Goal: Transaction & Acquisition: Purchase product/service

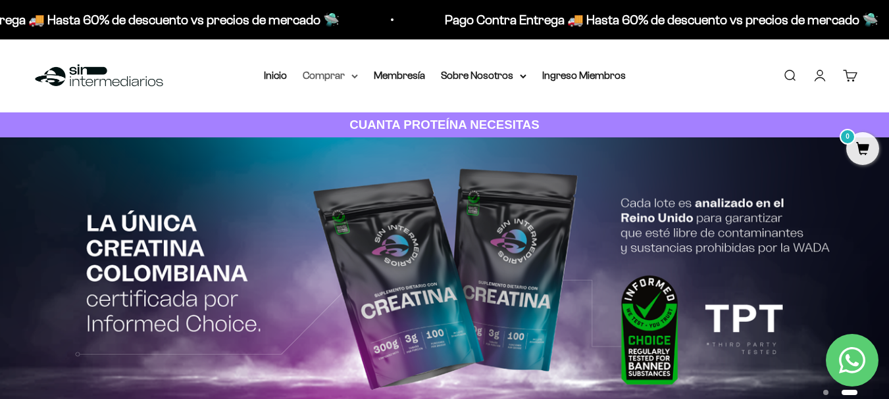
click at [354, 82] on summary "Comprar" at bounding box center [330, 75] width 55 height 17
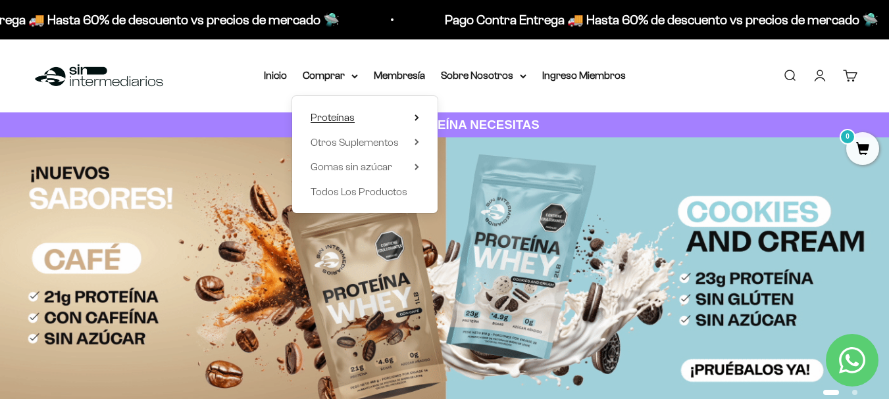
click at [352, 118] on span "Proteínas" at bounding box center [332, 117] width 44 height 11
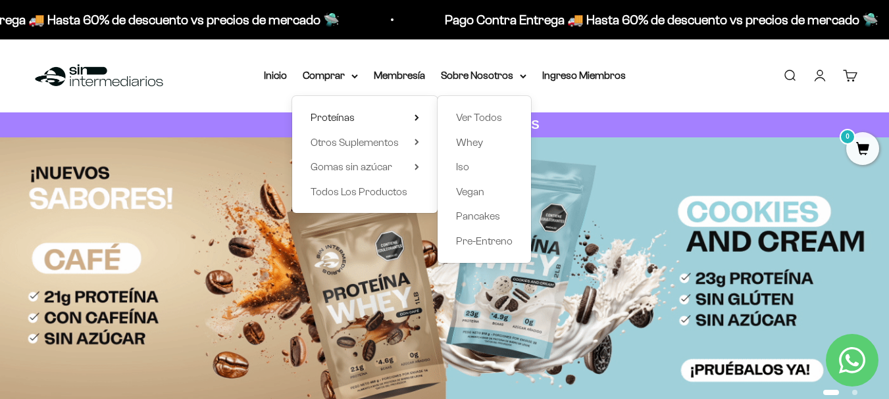
click at [680, 80] on div "Menú Buscar Inicio Comprar Proteínas Ver Todos Whey Iso Vegan Pancakes Pre-Entr…" at bounding box center [444, 75] width 889 height 73
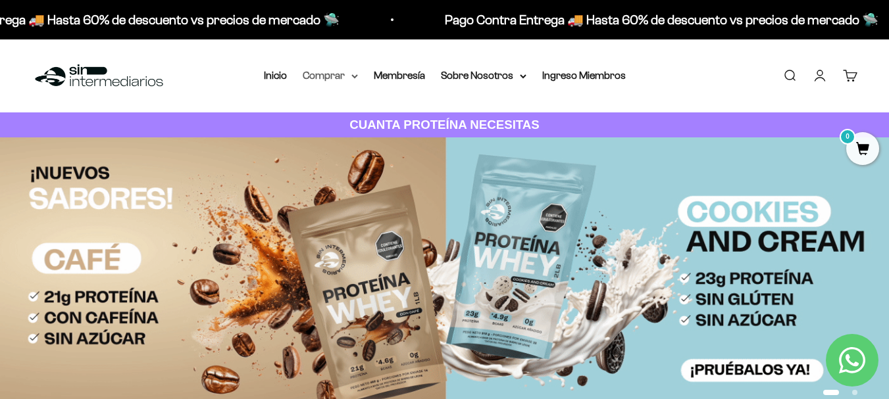
click at [346, 74] on summary "Comprar" at bounding box center [330, 75] width 55 height 17
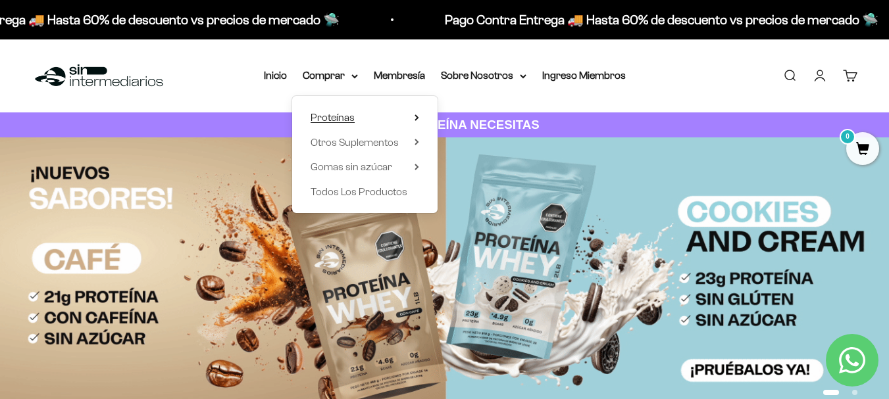
click at [416, 116] on icon at bounding box center [416, 117] width 3 height 5
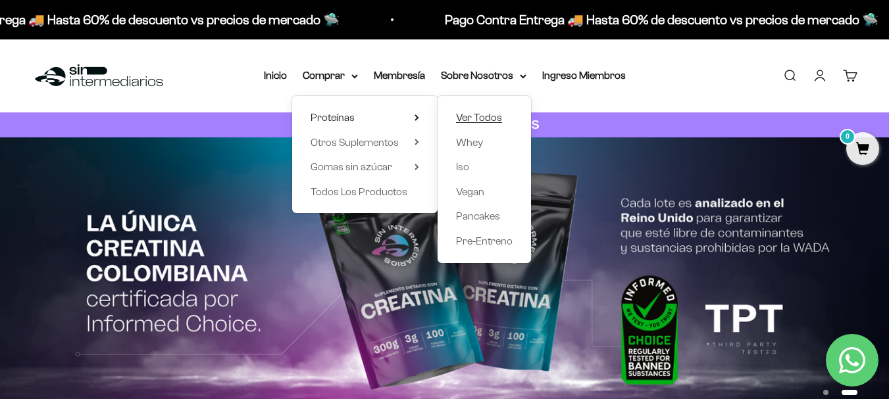
click at [472, 119] on span "Ver Todos" at bounding box center [479, 117] width 46 height 11
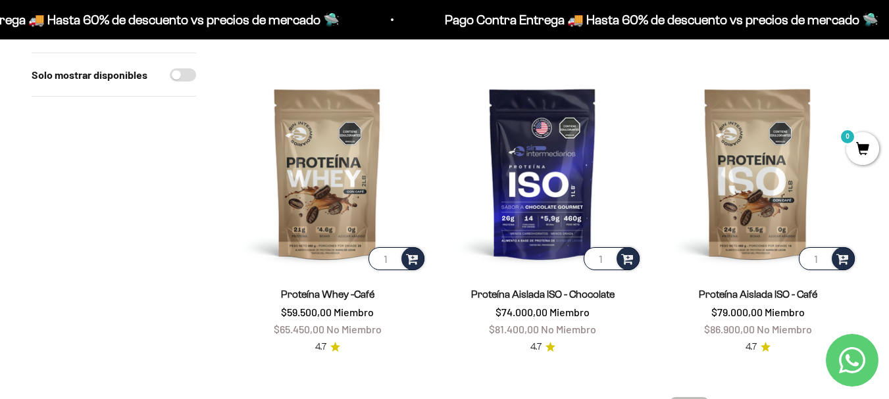
scroll to position [760, 0]
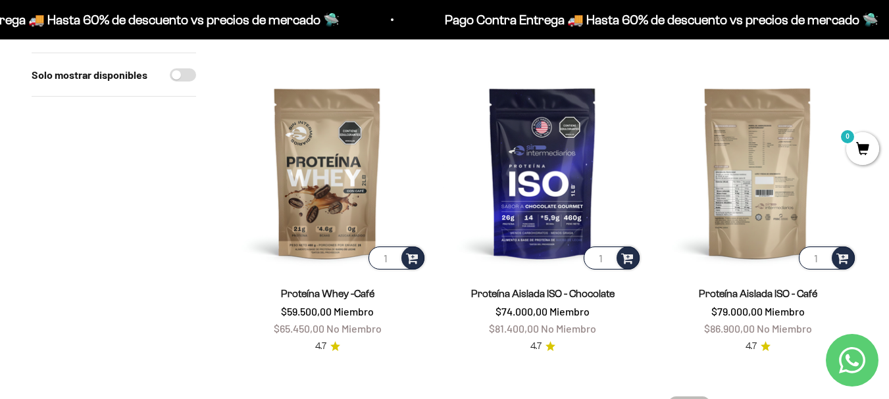
click at [766, 161] on img at bounding box center [757, 172] width 199 height 199
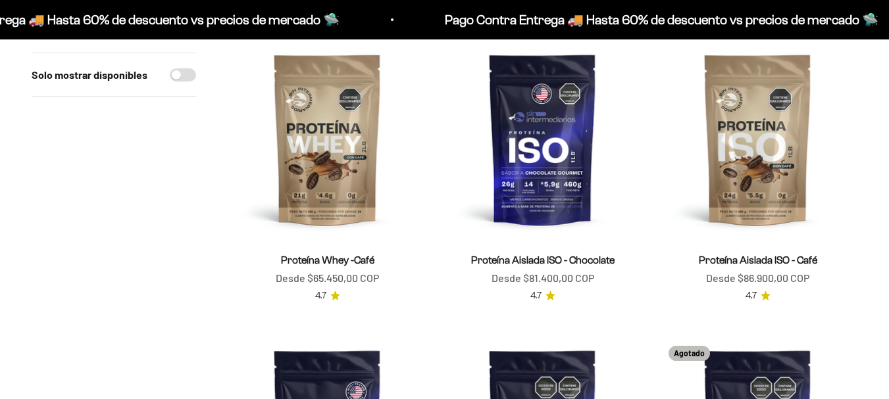
scroll to position [760, 0]
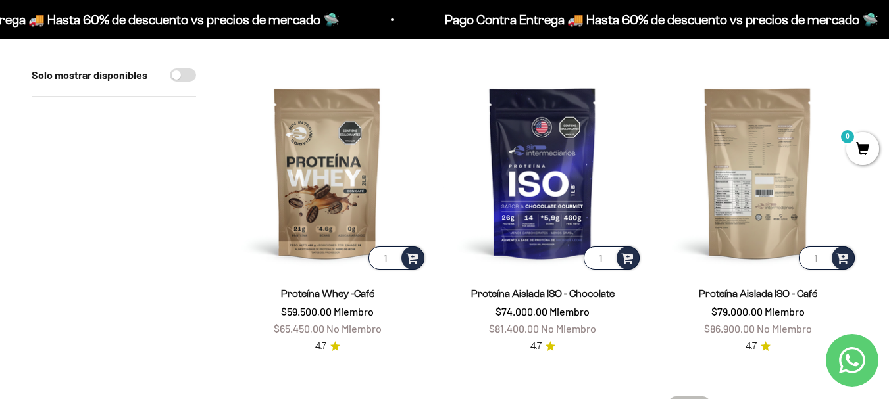
click at [770, 181] on img at bounding box center [757, 172] width 199 height 199
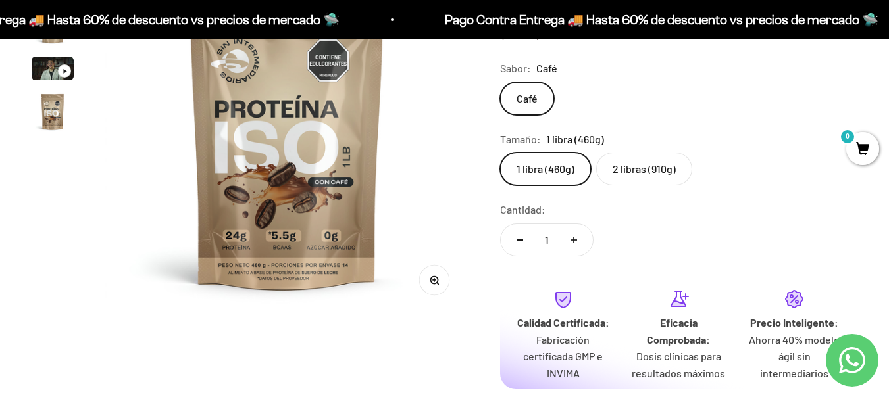
scroll to position [217, 0]
click at [628, 162] on label "2 libras (910g)" at bounding box center [644, 169] width 96 height 33
click at [500, 153] on input "2 libras (910g)" at bounding box center [499, 153] width 1 height 1
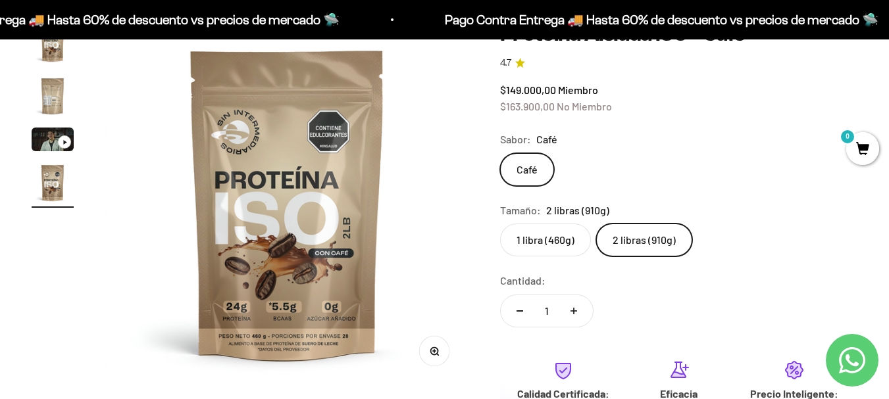
scroll to position [146, 0]
click at [556, 237] on label "1 libra (460g)" at bounding box center [545, 240] width 91 height 33
click at [500, 224] on input "1 libra (460g)" at bounding box center [499, 224] width 1 height 1
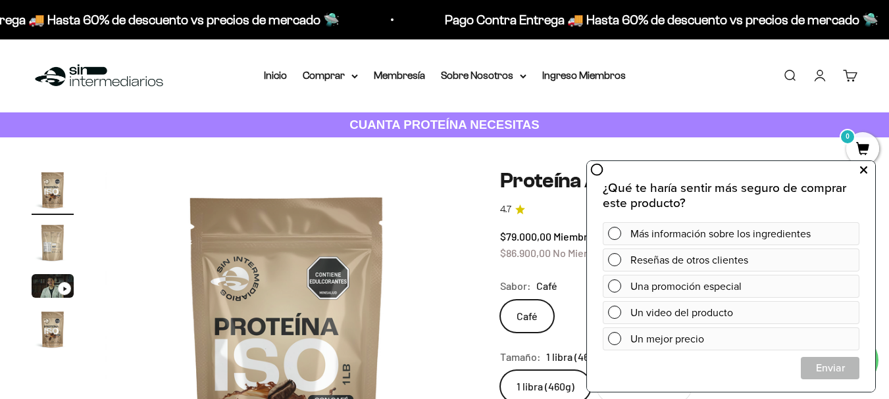
drag, startPoint x: 1021, startPoint y: 378, endPoint x: 866, endPoint y: 172, distance: 258.2
click at [866, 172] on icon at bounding box center [863, 170] width 7 height 17
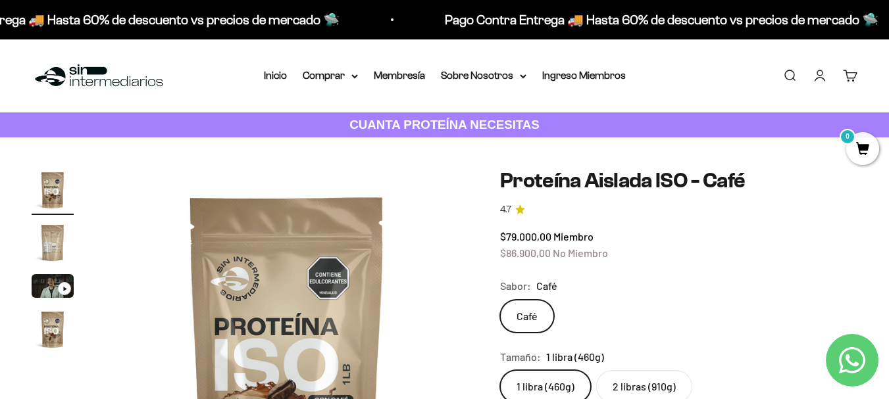
click at [48, 249] on img "Ir al artículo 2" at bounding box center [53, 243] width 42 height 42
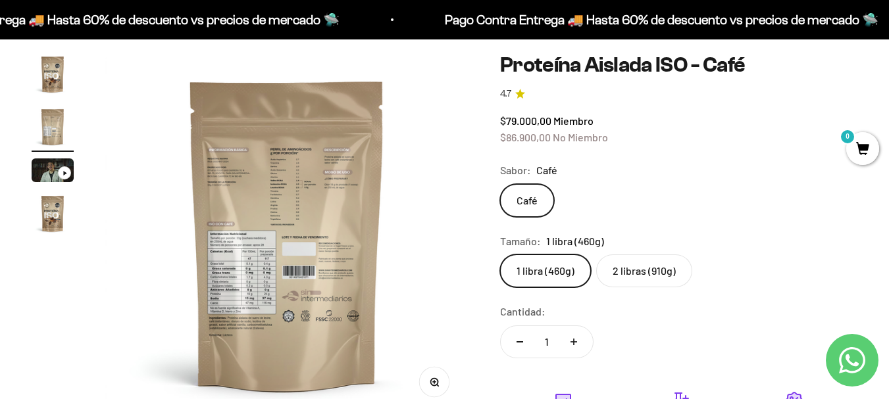
scroll to position [124, 0]
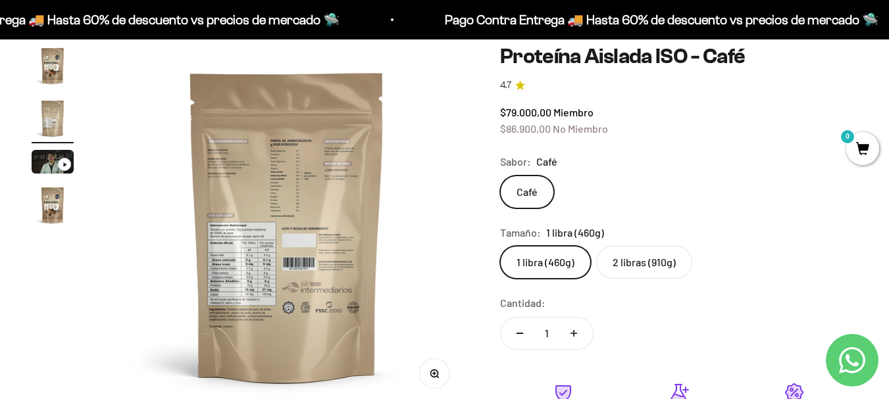
click at [196, 255] on img at bounding box center [286, 226] width 363 height 363
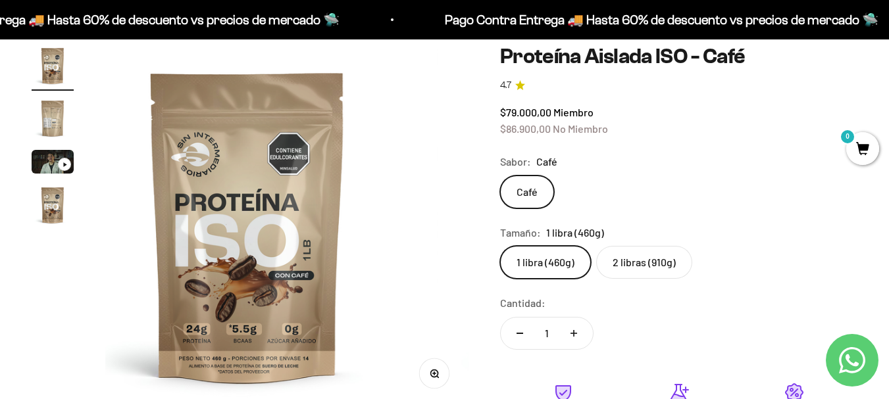
scroll to position [0, 0]
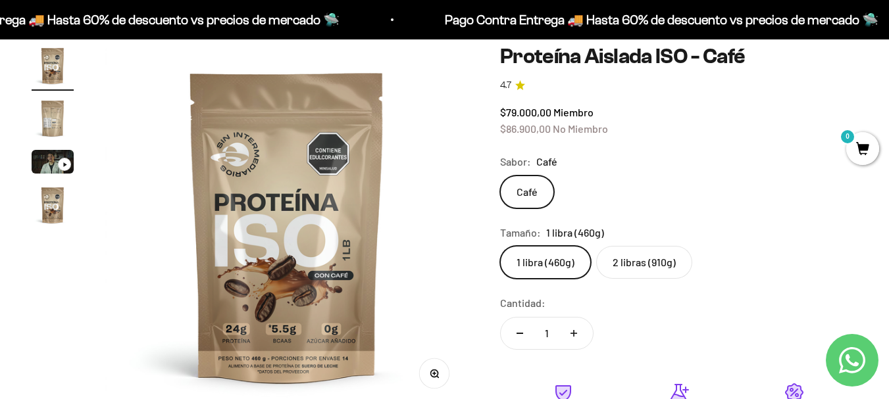
click at [306, 271] on img at bounding box center [286, 226] width 363 height 363
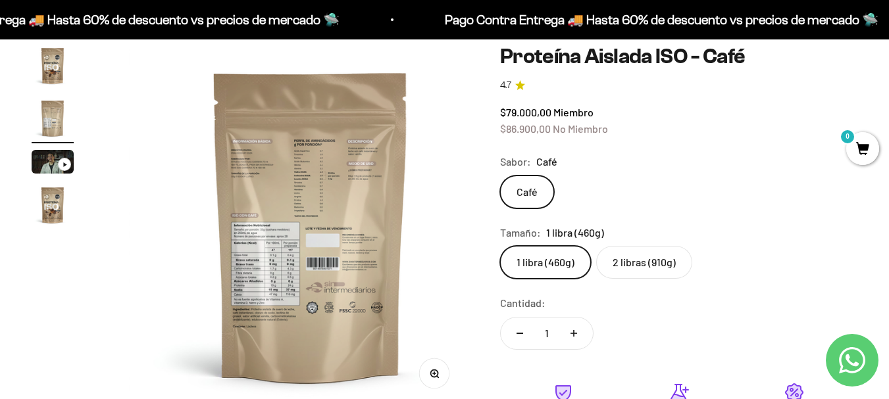
scroll to position [0, 371]
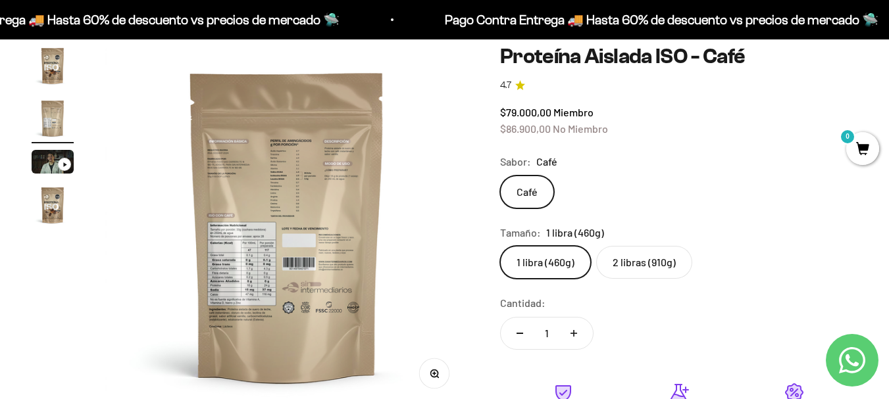
click at [440, 379] on button "Zoom" at bounding box center [434, 374] width 30 height 30
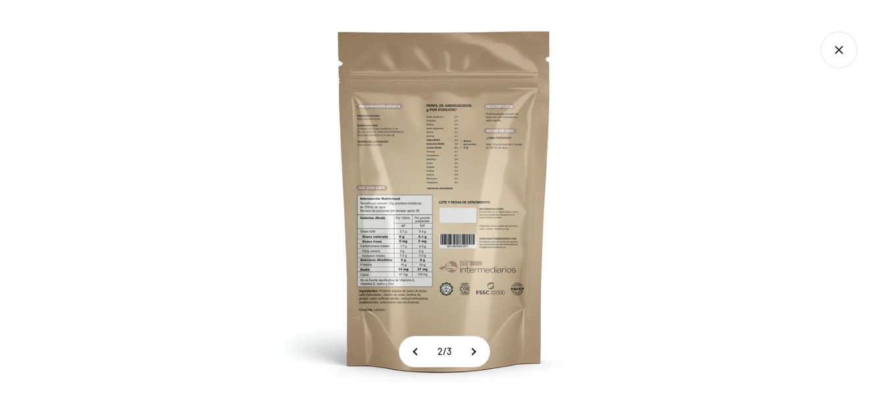
click at [408, 266] on img at bounding box center [444, 199] width 399 height 399
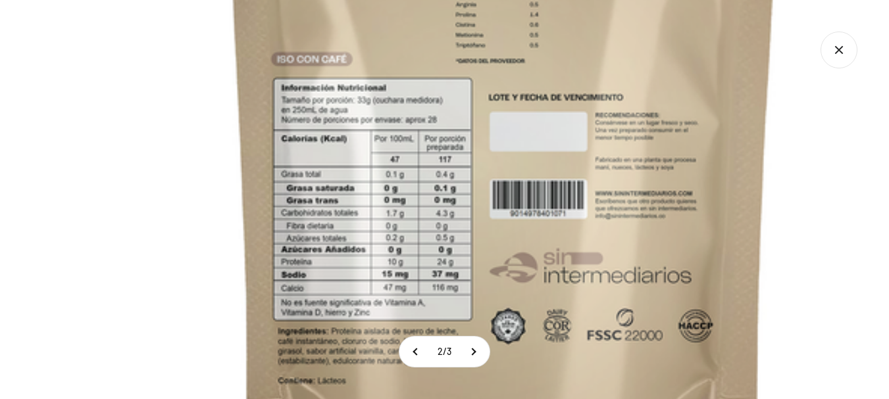
click at [408, 266] on img at bounding box center [503, 90] width 1052 height 1052
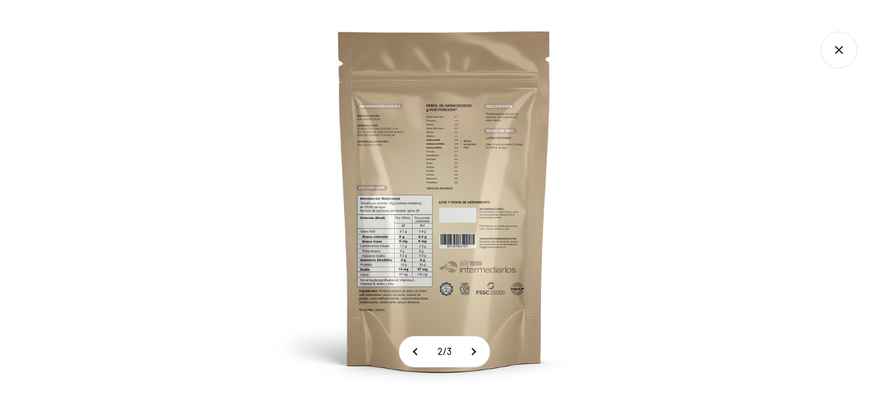
click at [408, 266] on img at bounding box center [444, 199] width 399 height 399
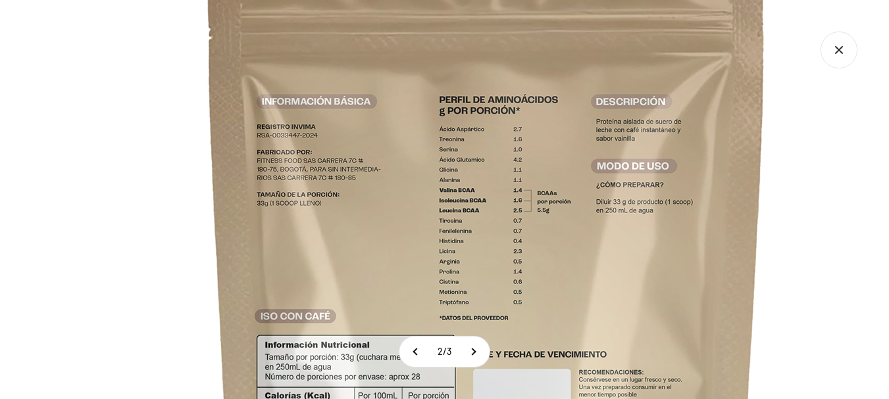
click at [508, 370] on img at bounding box center [487, 347] width 1052 height 1052
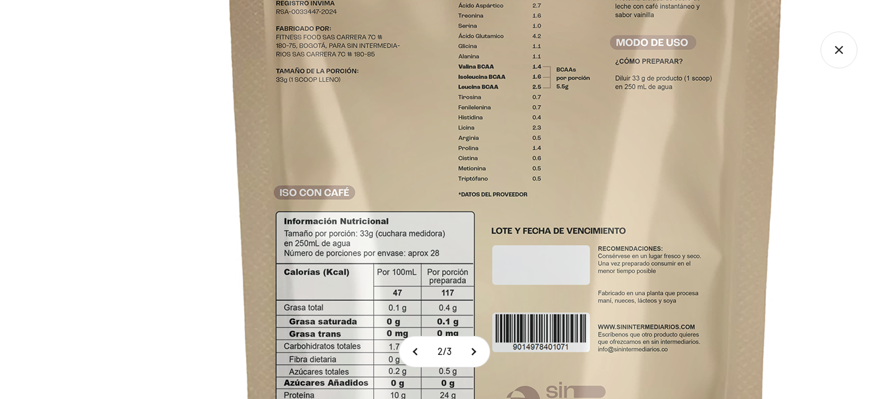
click at [595, 201] on img at bounding box center [506, 223] width 1052 height 1052
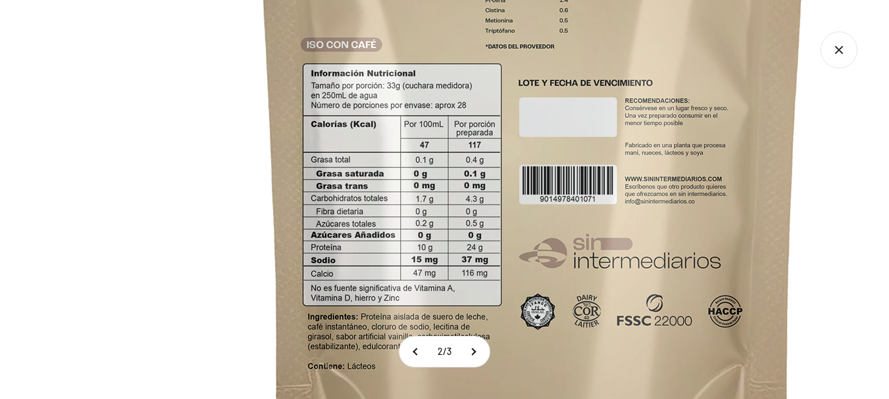
click at [591, 120] on img at bounding box center [533, 75] width 1052 height 1052
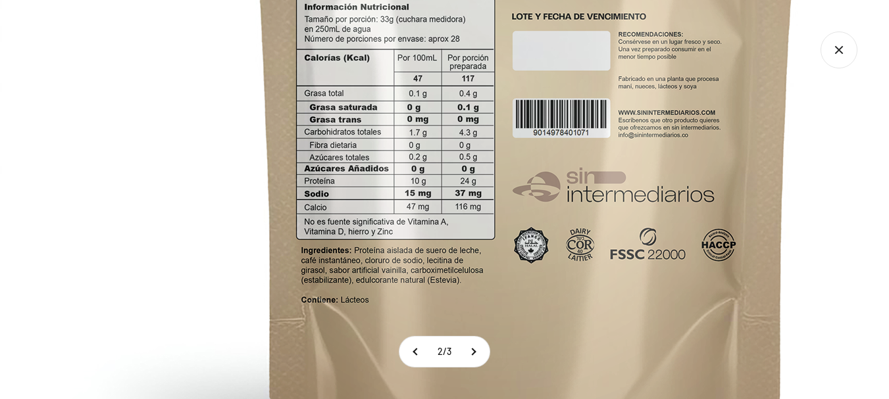
click at [595, 134] on img at bounding box center [526, 9] width 1052 height 1052
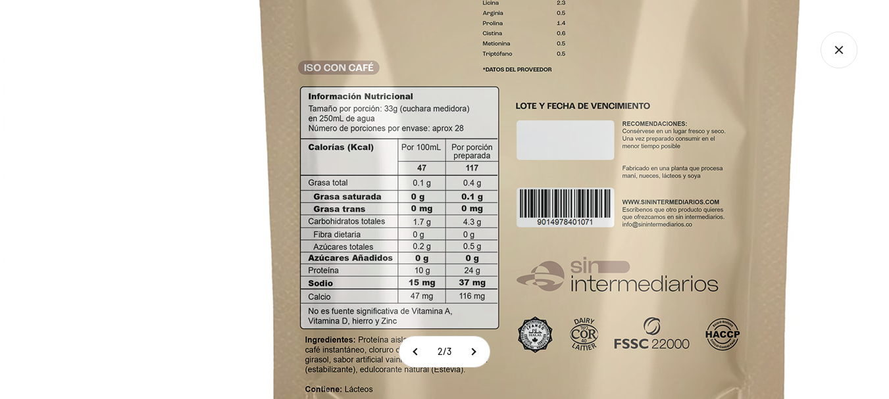
click at [528, 276] on img at bounding box center [530, 99] width 1052 height 1052
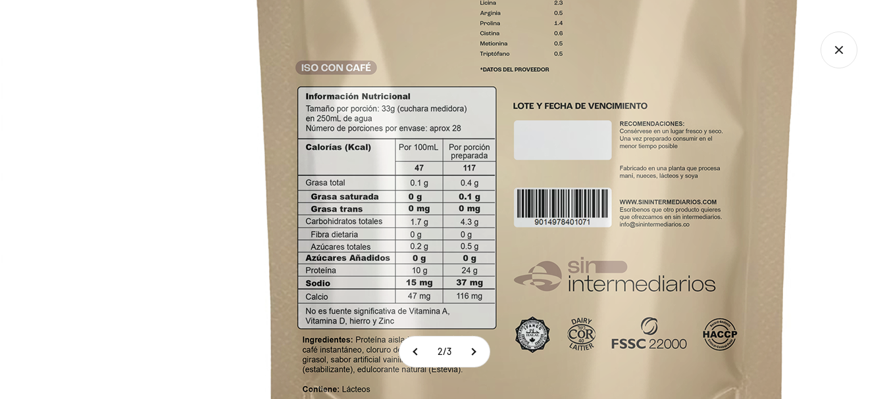
click at [528, 276] on img at bounding box center [527, 99] width 1052 height 1052
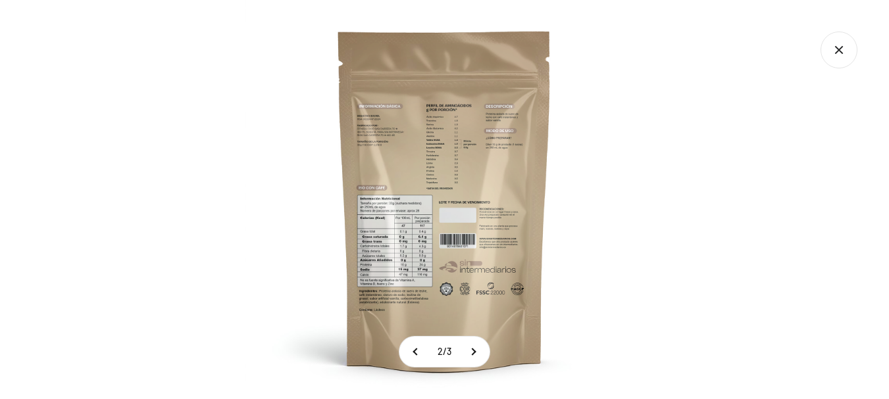
click at [528, 276] on img at bounding box center [444, 199] width 399 height 399
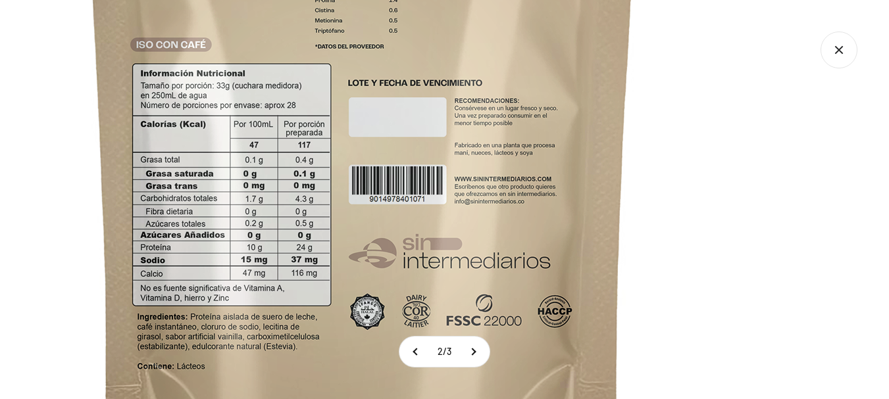
click at [528, 276] on img at bounding box center [362, 75] width 1052 height 1052
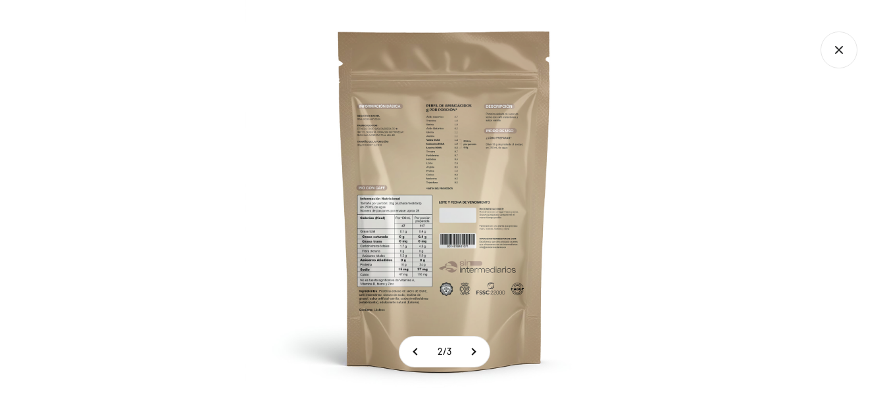
click at [837, 57] on icon "Cerrar galería" at bounding box center [838, 50] width 37 height 37
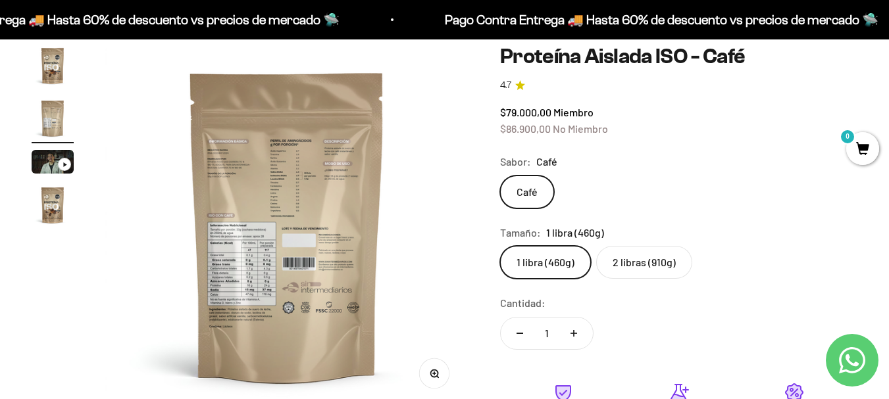
click at [649, 260] on label "2 libras (910g)" at bounding box center [644, 262] width 96 height 33
click at [500, 246] on input "2 libras (910g)" at bounding box center [499, 245] width 1 height 1
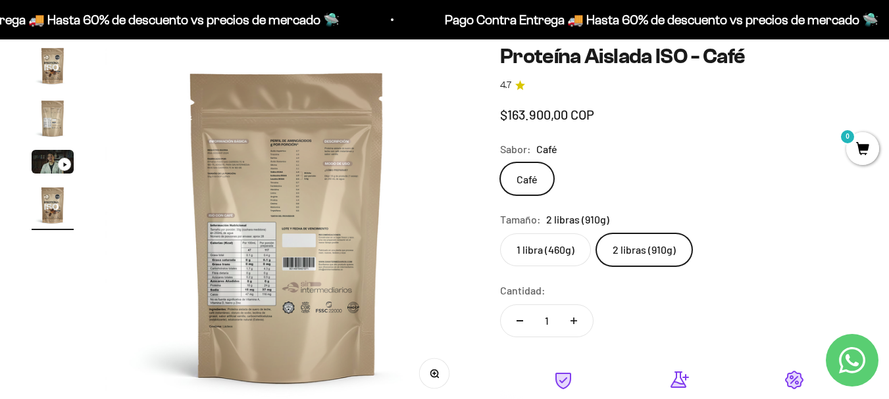
scroll to position [0, 1112]
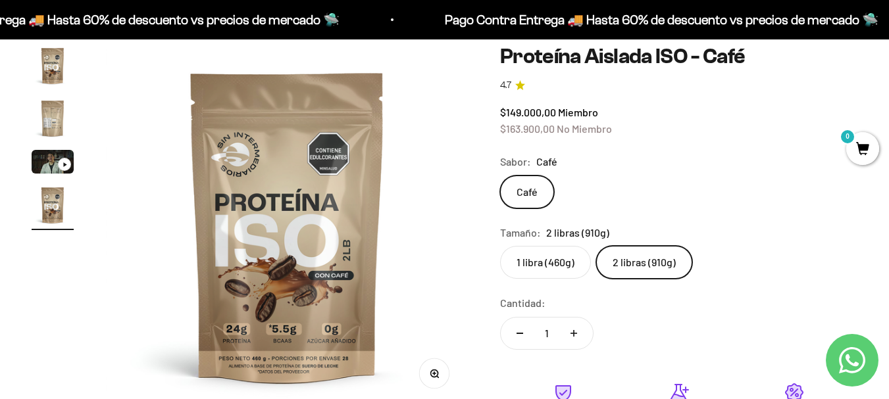
click at [49, 121] on img "Ir al artículo 2" at bounding box center [53, 118] width 42 height 42
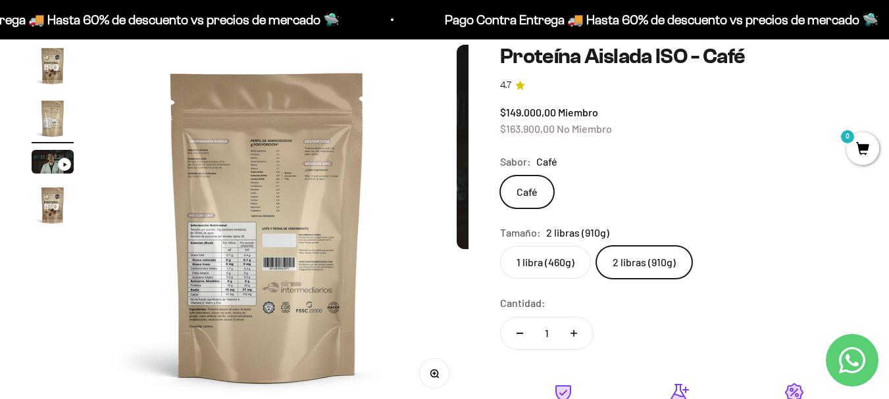
scroll to position [0, 371]
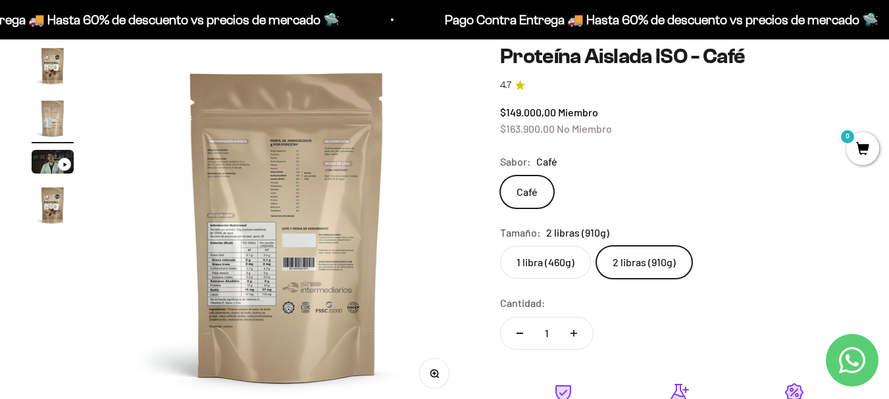
click at [445, 378] on button "Zoom" at bounding box center [434, 374] width 30 height 30
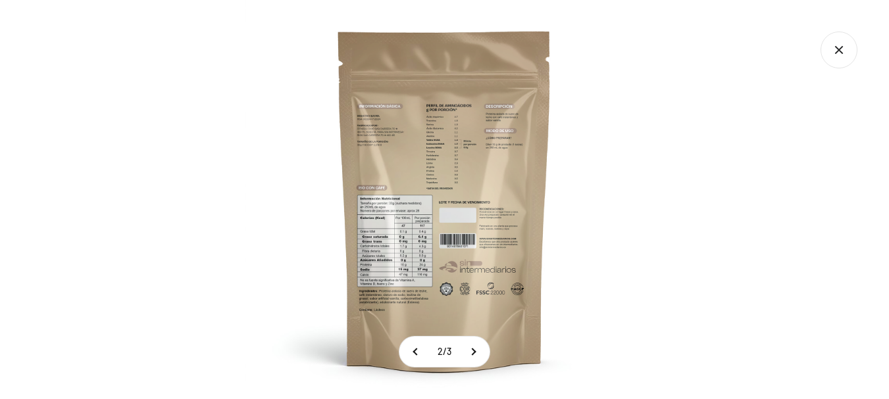
click at [417, 218] on img at bounding box center [444, 199] width 399 height 399
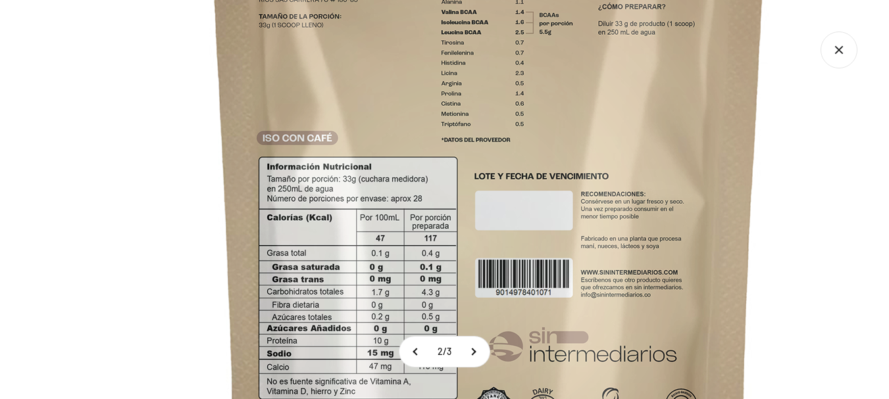
click at [417, 218] on img at bounding box center [489, 169] width 1052 height 1052
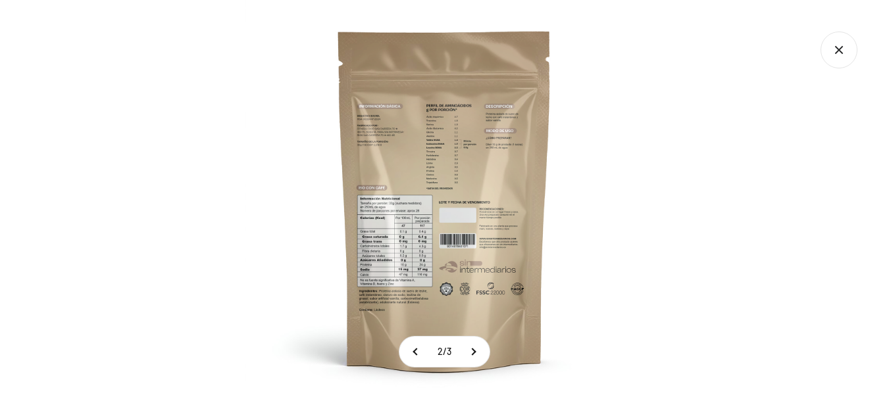
click at [833, 53] on icon "Cerrar galería" at bounding box center [838, 50] width 37 height 37
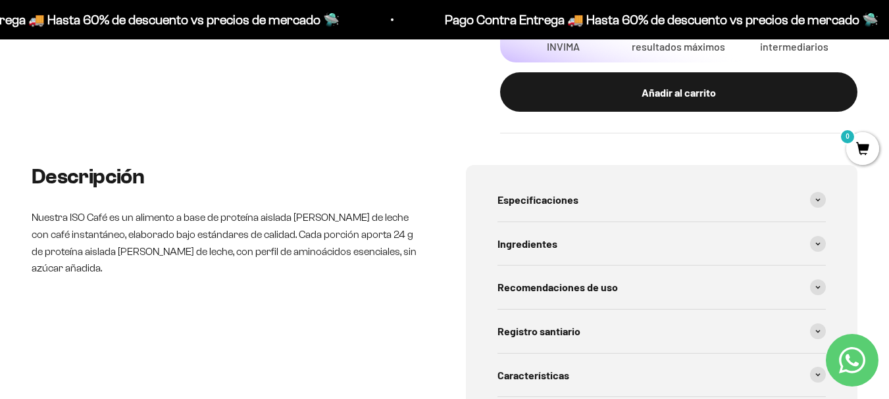
scroll to position [547, 0]
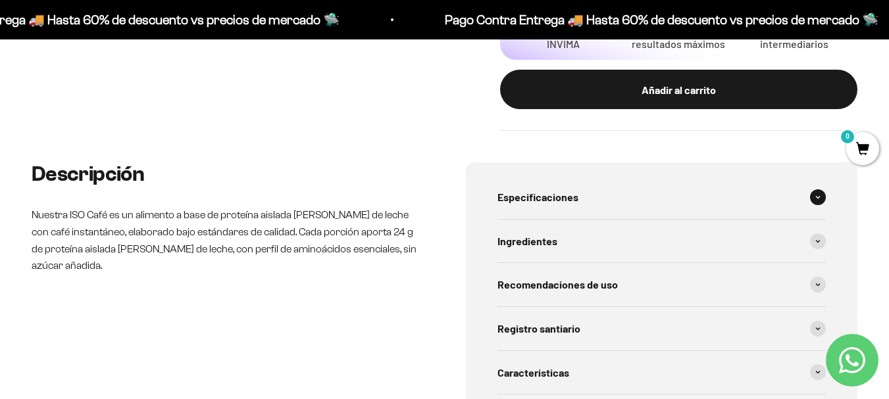
click at [816, 208] on div "Especificaciones" at bounding box center [661, 197] width 329 height 43
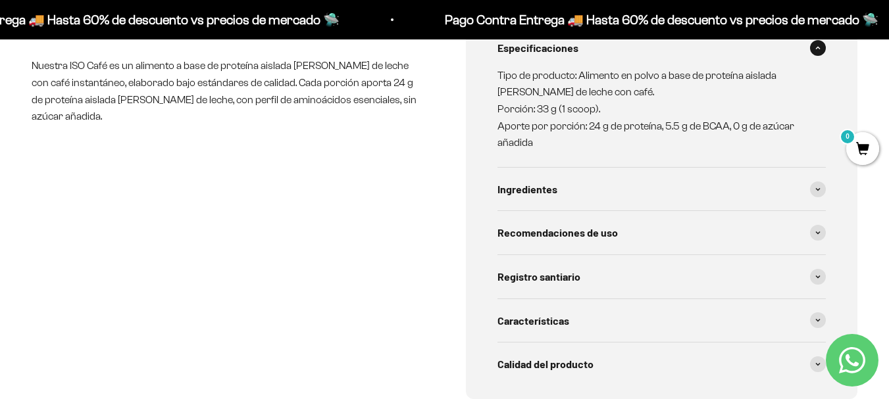
scroll to position [752, 0]
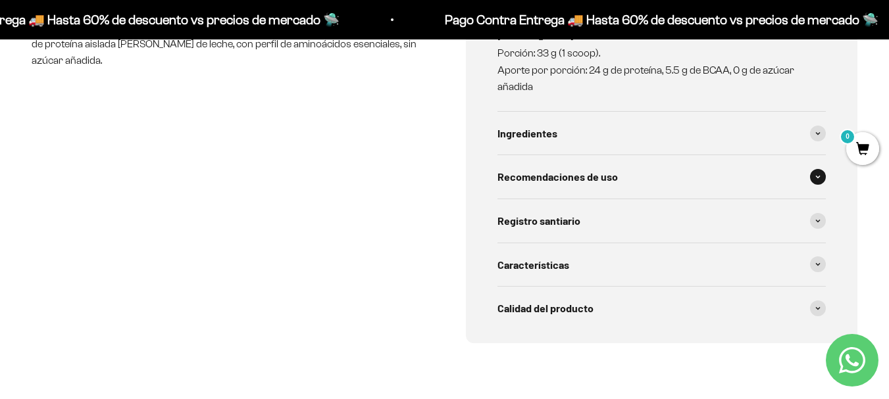
click at [693, 181] on div "Recomendaciones de uso" at bounding box center [661, 176] width 329 height 43
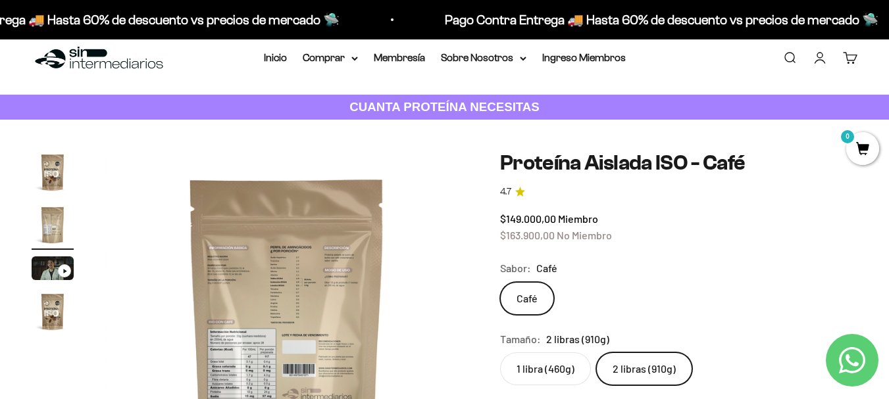
scroll to position [0, 0]
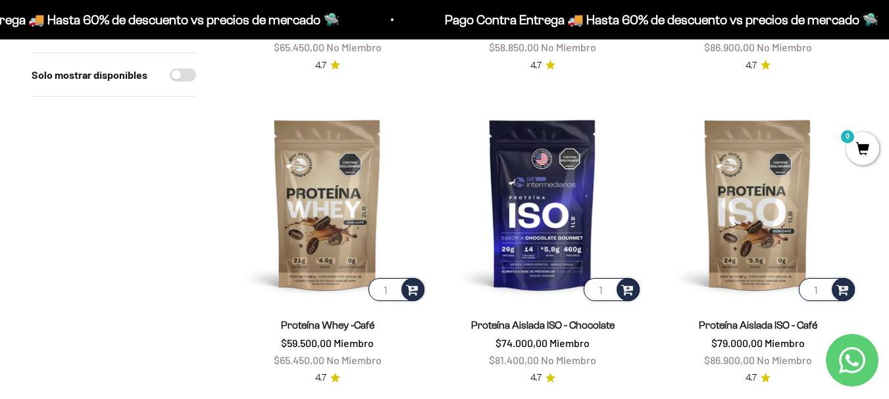
scroll to position [729, 0]
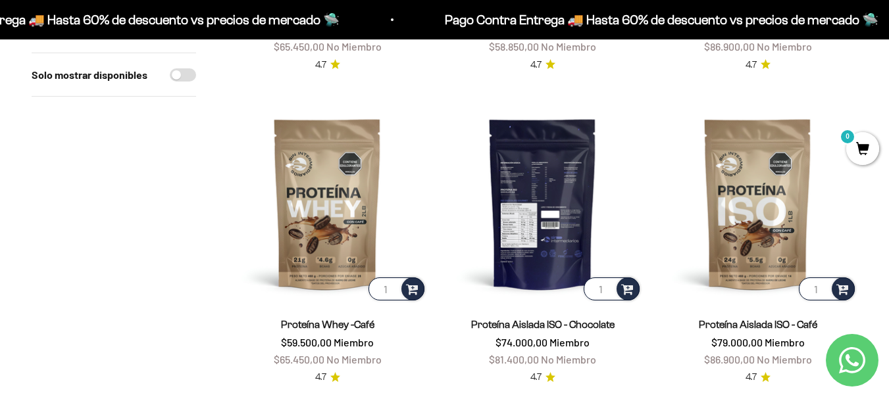
click at [552, 227] on img at bounding box center [542, 203] width 199 height 199
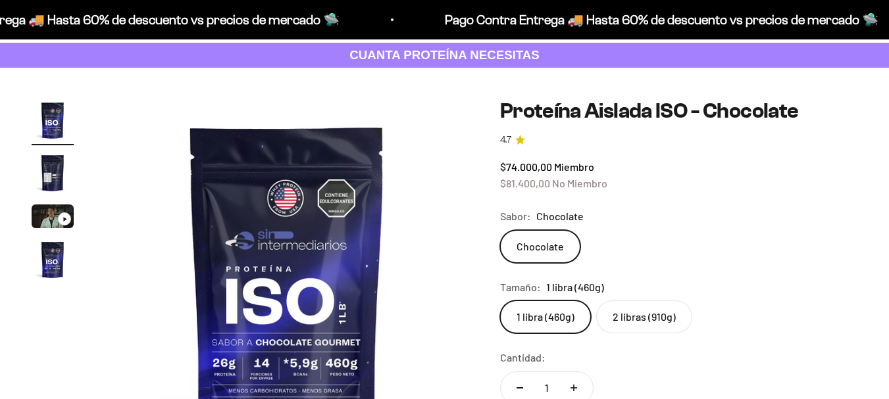
scroll to position [70, 0]
click at [676, 320] on label "2 libras (910g)" at bounding box center [644, 317] width 96 height 33
click at [500, 301] on input "2 libras (910g)" at bounding box center [499, 300] width 1 height 1
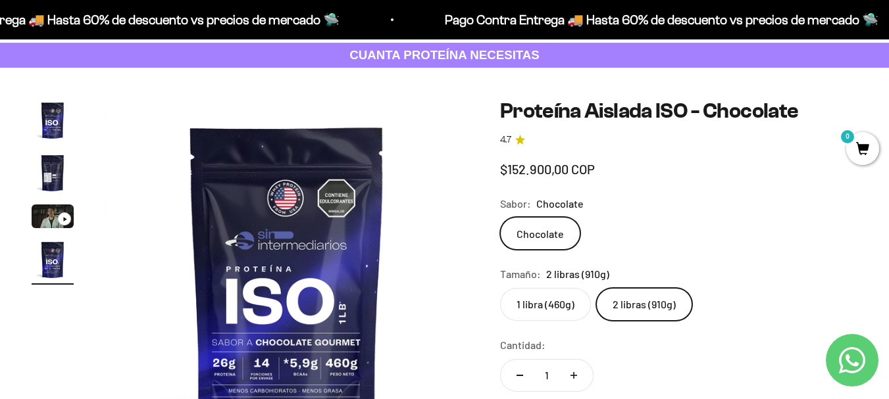
scroll to position [0, 1112]
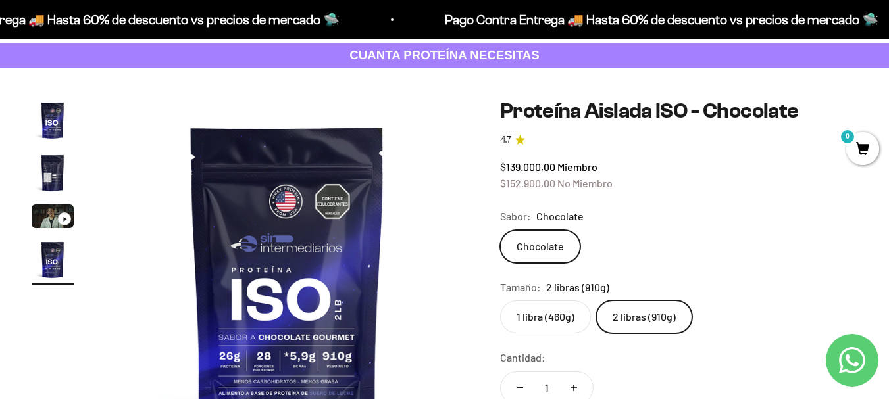
click at [555, 322] on label "1 libra (460g)" at bounding box center [545, 317] width 91 height 33
click at [500, 301] on input "1 libra (460g)" at bounding box center [499, 300] width 1 height 1
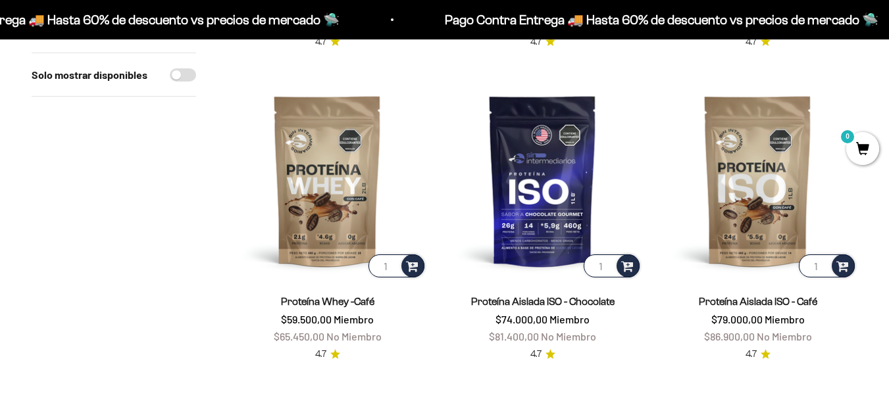
scroll to position [752, 0]
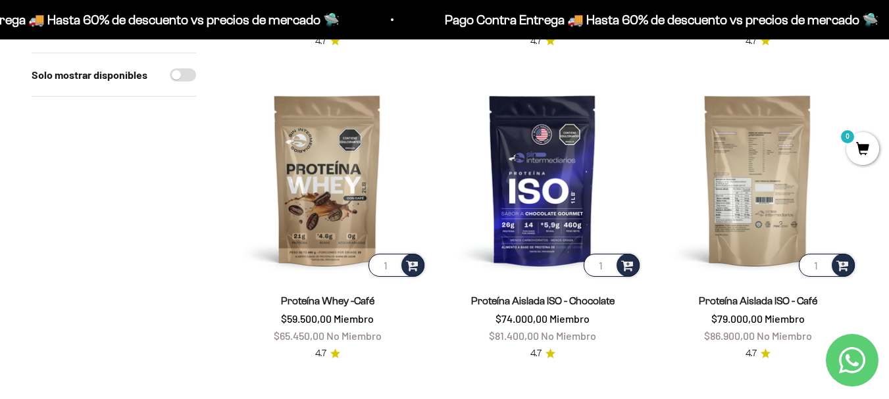
click at [762, 193] on img at bounding box center [757, 179] width 199 height 199
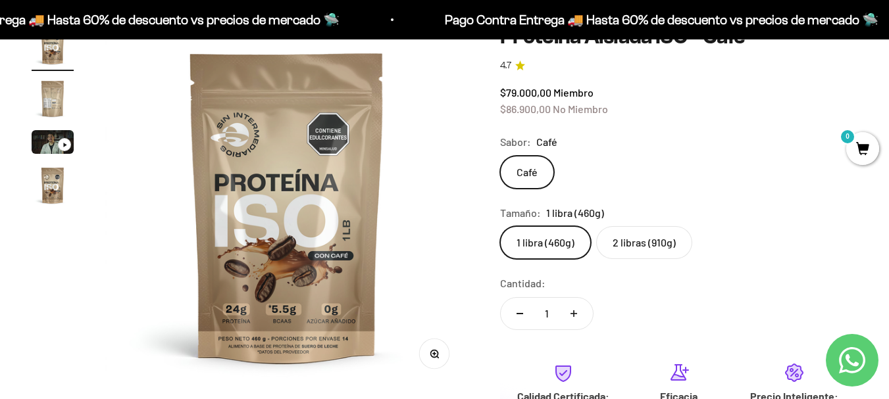
scroll to position [145, 0]
click at [665, 249] on label "2 libras (910g)" at bounding box center [644, 242] width 96 height 33
click at [500, 226] on input "2 libras (910g)" at bounding box center [499, 225] width 1 height 1
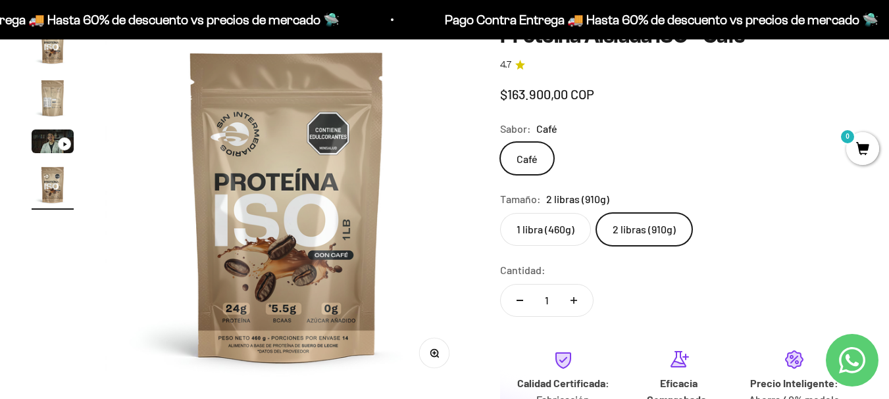
scroll to position [0, 1112]
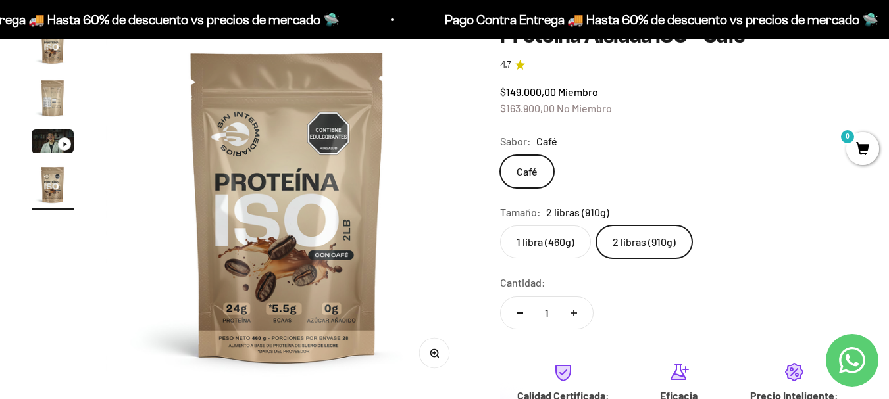
click at [568, 247] on label "1 libra (460g)" at bounding box center [545, 242] width 91 height 33
click at [500, 226] on input "1 libra (460g)" at bounding box center [499, 225] width 1 height 1
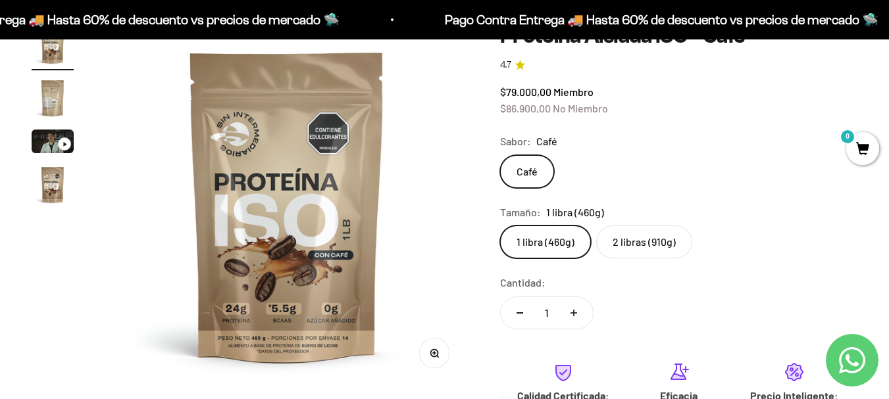
click at [636, 256] on label "2 libras (910g)" at bounding box center [644, 242] width 96 height 33
click at [500, 226] on input "2 libras (910g)" at bounding box center [499, 225] width 1 height 1
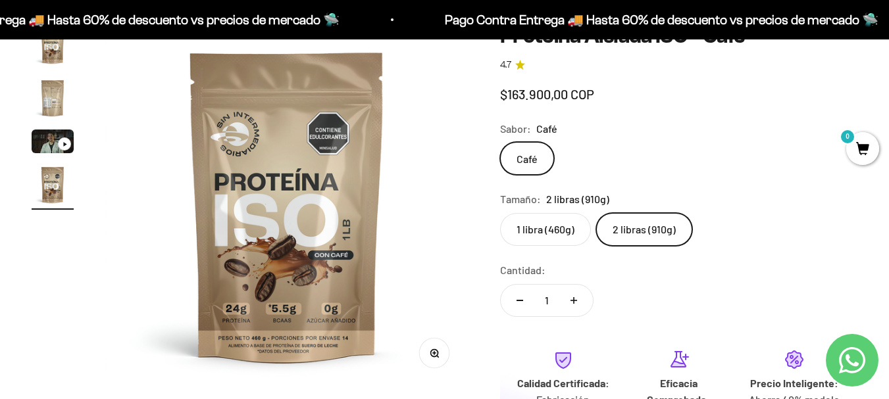
scroll to position [0, 1112]
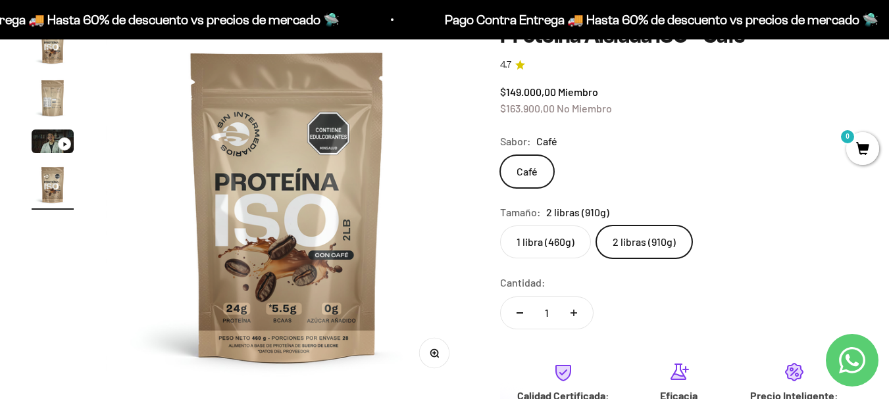
click at [62, 186] on img "Ir al artículo 4" at bounding box center [53, 185] width 42 height 42
click at [54, 187] on img "Ir al artículo 4" at bounding box center [53, 185] width 42 height 42
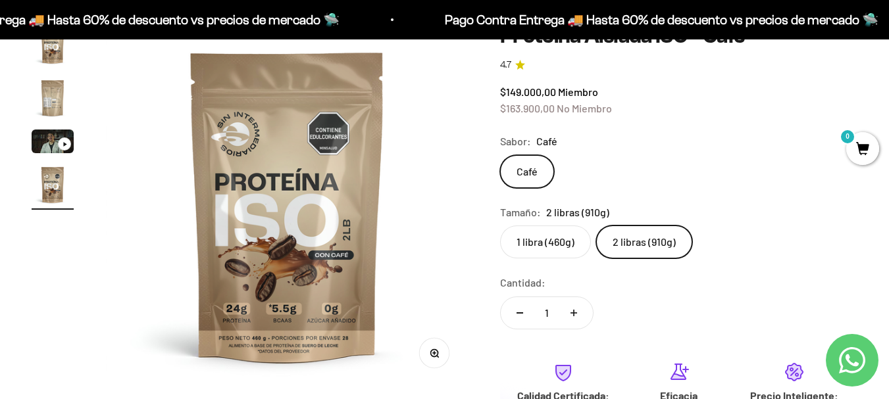
click at [51, 103] on img "Ir al artículo 2" at bounding box center [53, 98] width 42 height 42
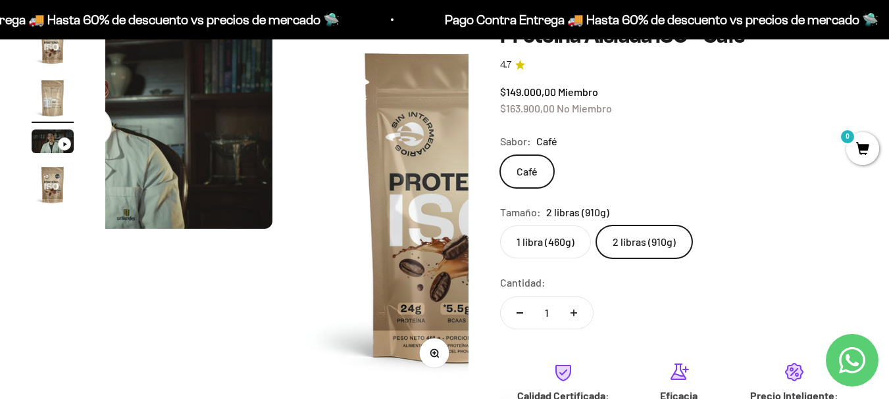
scroll to position [0, 371]
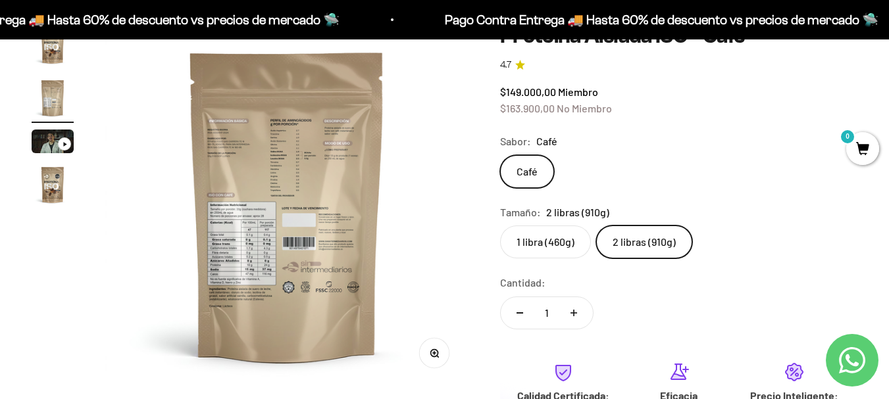
click at [51, 184] on img "Ir al artículo 4" at bounding box center [53, 185] width 42 height 42
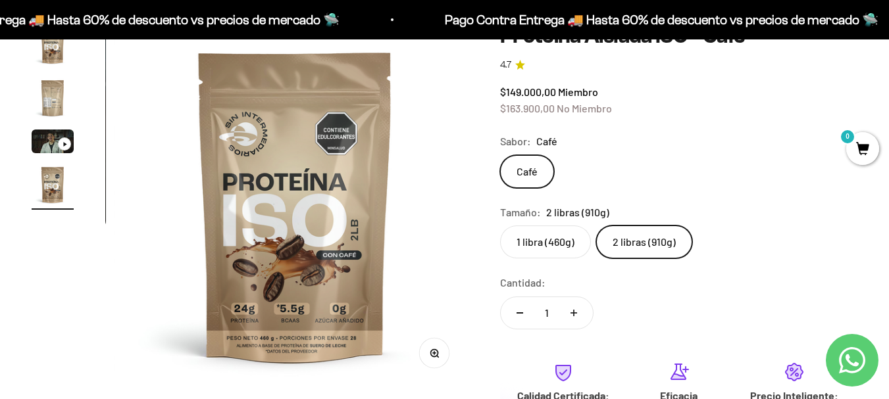
scroll to position [0, 1112]
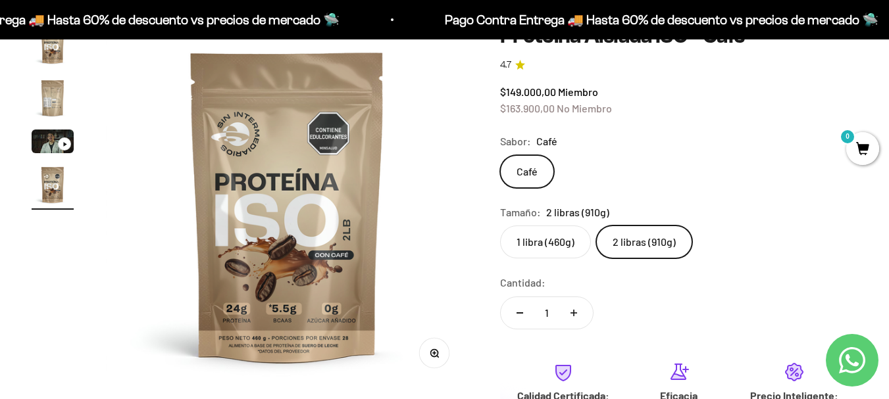
click at [53, 100] on img "Ir al artículo 2" at bounding box center [53, 98] width 42 height 42
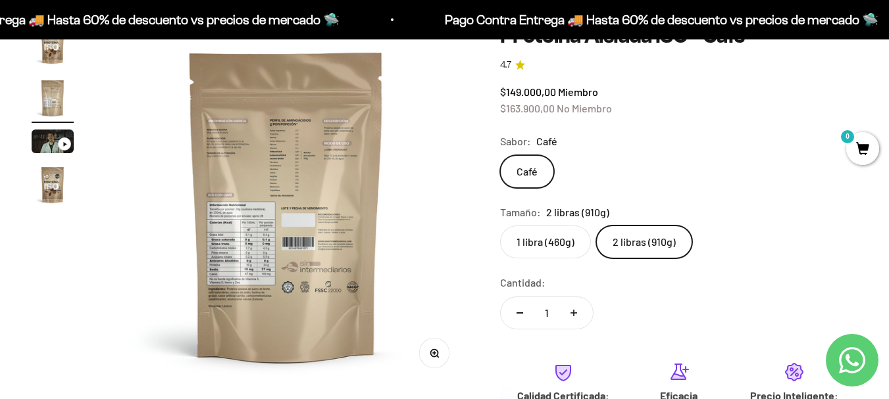
scroll to position [0, 371]
click at [246, 232] on img at bounding box center [286, 205] width 363 height 363
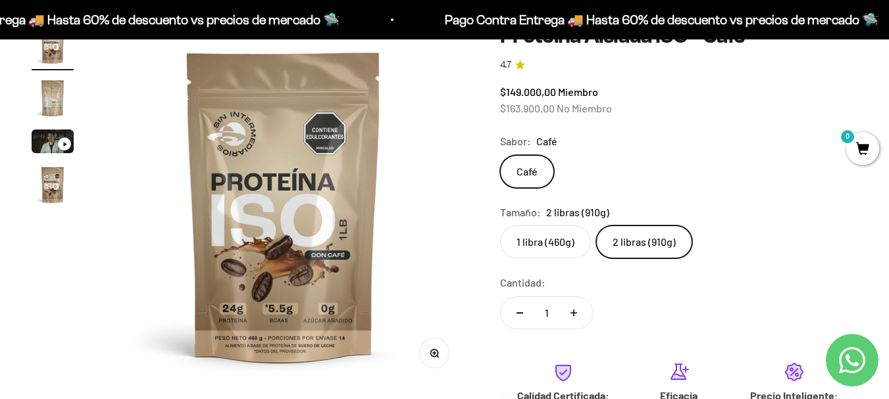
scroll to position [0, 0]
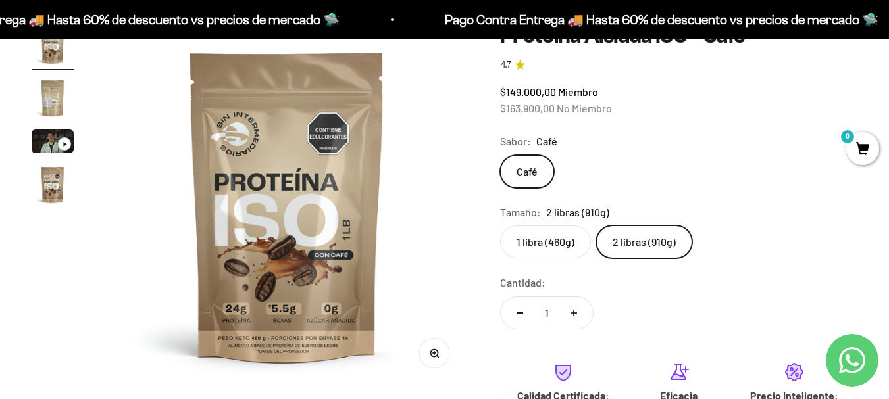
click at [56, 96] on img "Ir al artículo 2" at bounding box center [53, 98] width 42 height 42
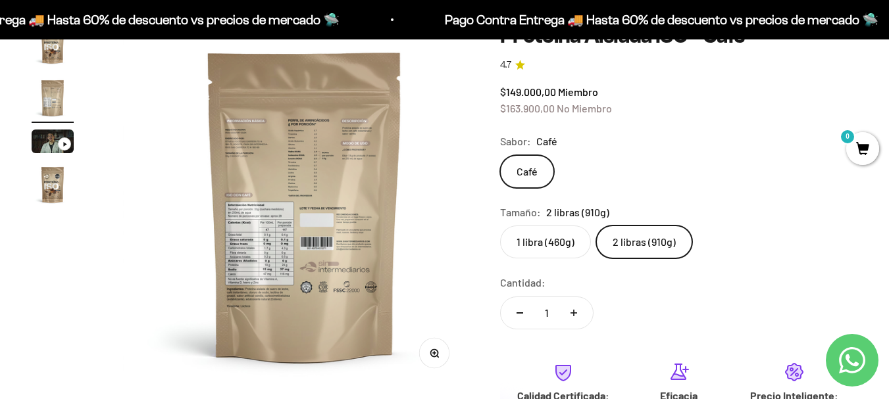
scroll to position [0, 371]
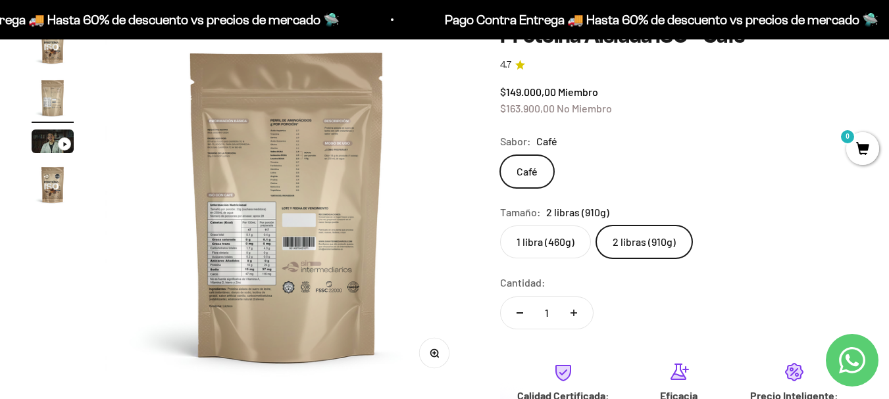
click at [437, 360] on button "Zoom" at bounding box center [434, 354] width 30 height 30
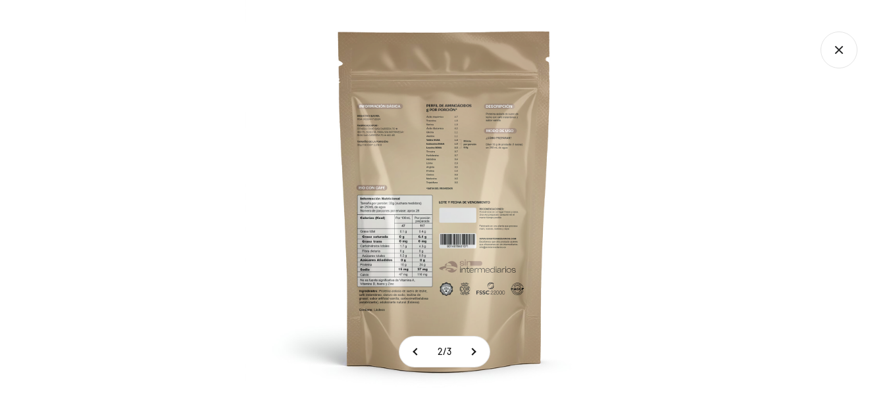
click at [426, 253] on img at bounding box center [444, 199] width 399 height 399
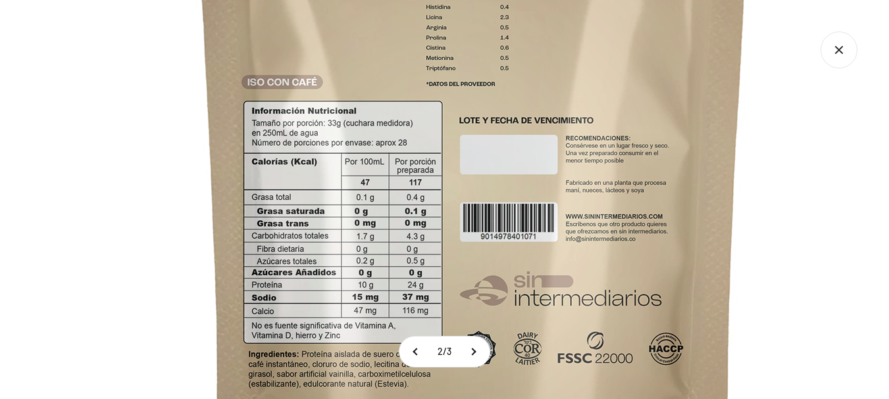
click at [558, 166] on img at bounding box center [473, 113] width 1052 height 1052
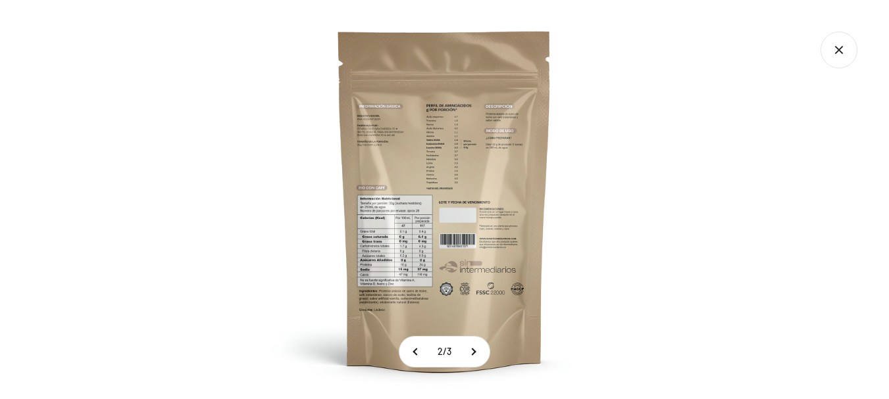
click at [558, 166] on img at bounding box center [444, 199] width 399 height 399
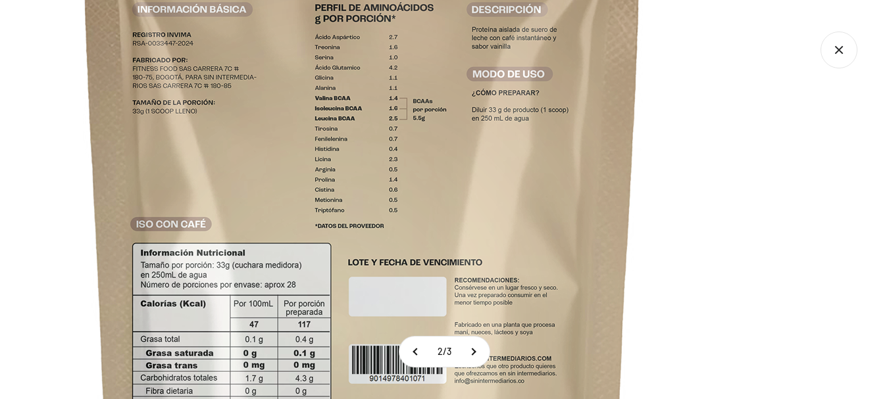
click at [558, 166] on img at bounding box center [362, 255] width 1052 height 1052
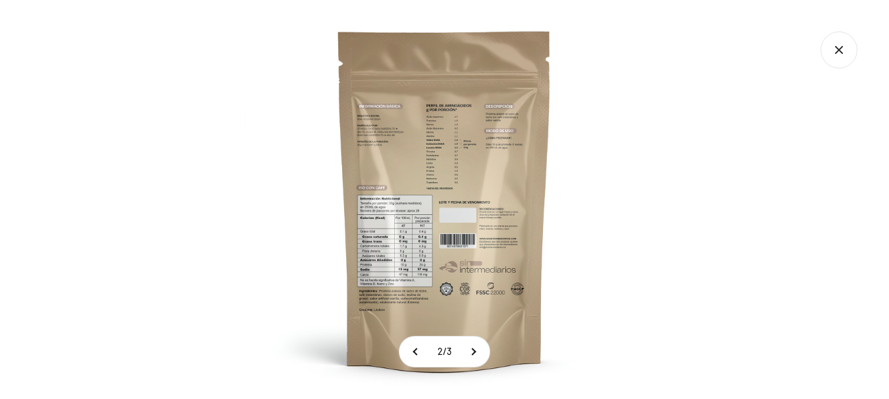
click at [838, 53] on icon "Cerrar galería" at bounding box center [838, 50] width 37 height 37
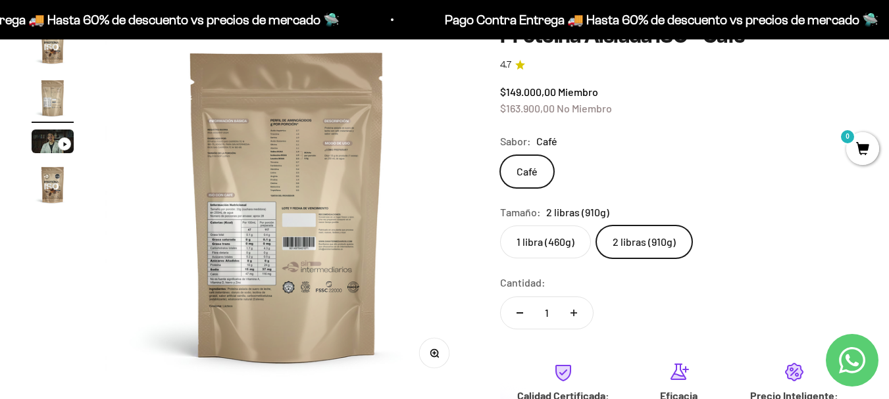
click at [256, 251] on img at bounding box center [286, 205] width 363 height 363
click at [256, 251] on media-carousel at bounding box center [286, 205] width 363 height 363
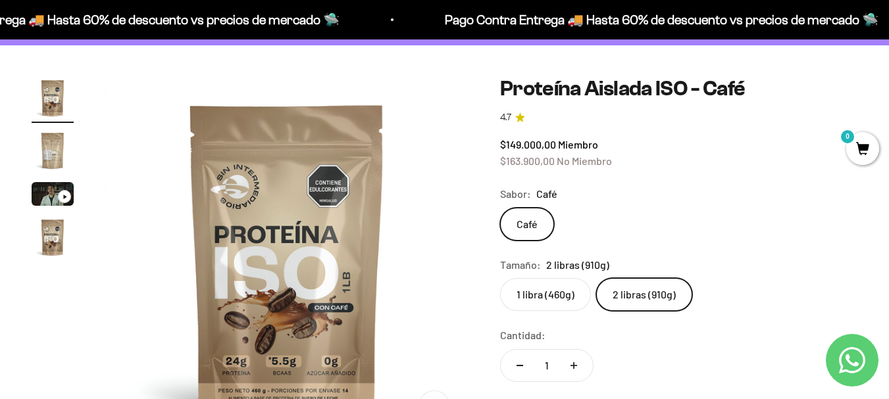
scroll to position [91, 0]
